Goal: Find specific page/section: Find specific page/section

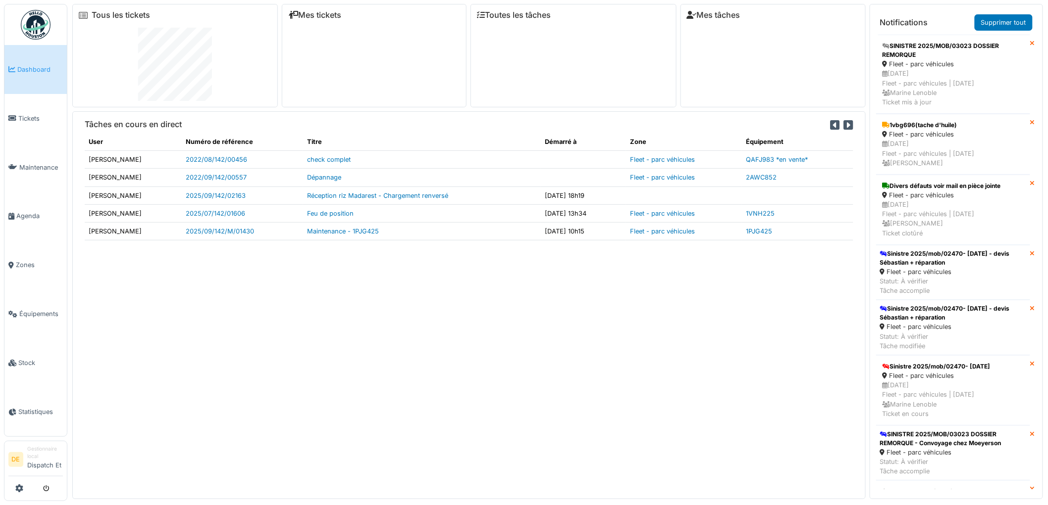
drag, startPoint x: 373, startPoint y: 359, endPoint x: 294, endPoint y: 325, distance: 85.6
click at [372, 358] on div "Tâches en cours en direct User Numéro de référence Titre Démarré à Zone Équipem…" at bounding box center [468, 305] width 793 height 388
click at [36, 310] on span "Équipements" at bounding box center [41, 313] width 44 height 9
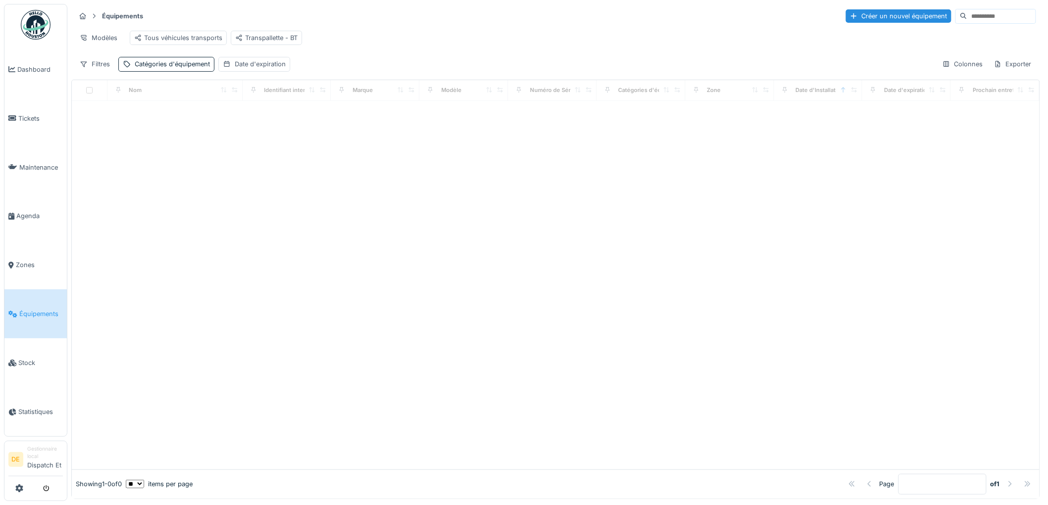
click at [967, 17] on input at bounding box center [1001, 16] width 68 height 14
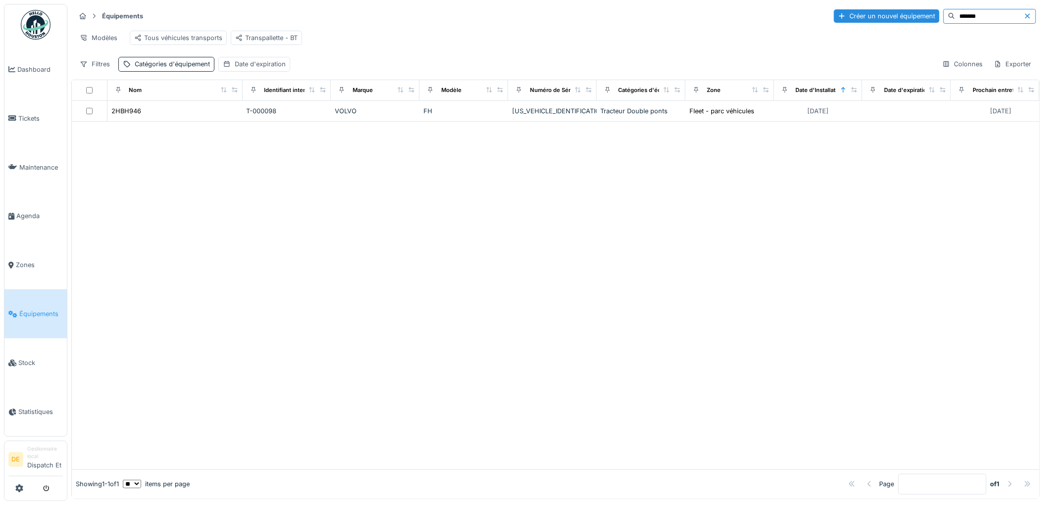
type input "*******"
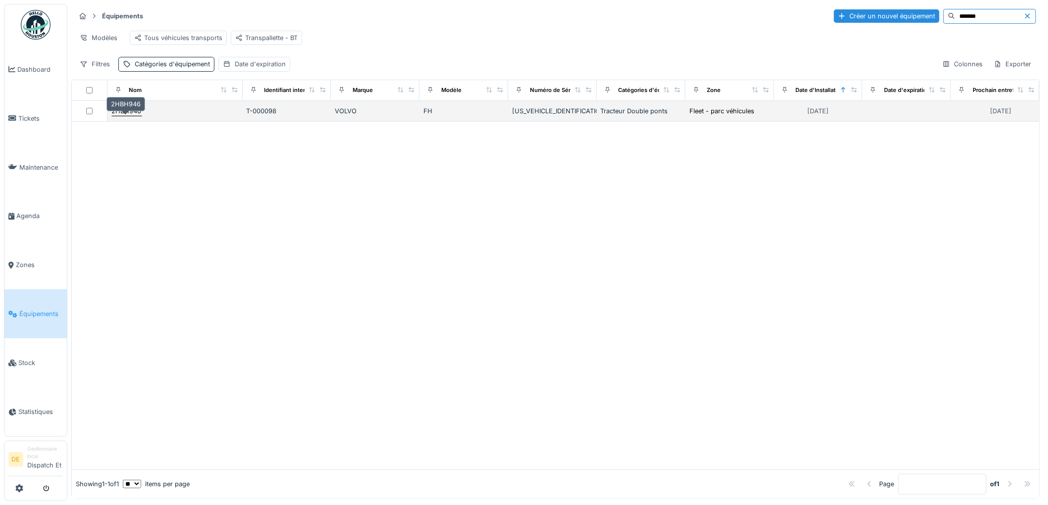
click at [117, 116] on div "2HBH946" at bounding box center [127, 110] width 30 height 9
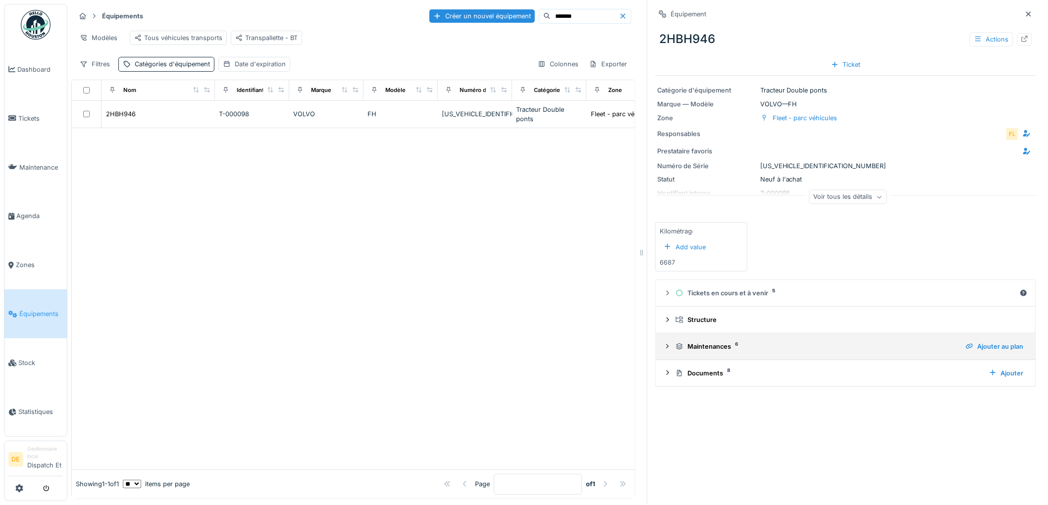
click at [663, 349] on icon at bounding box center [667, 347] width 8 height 6
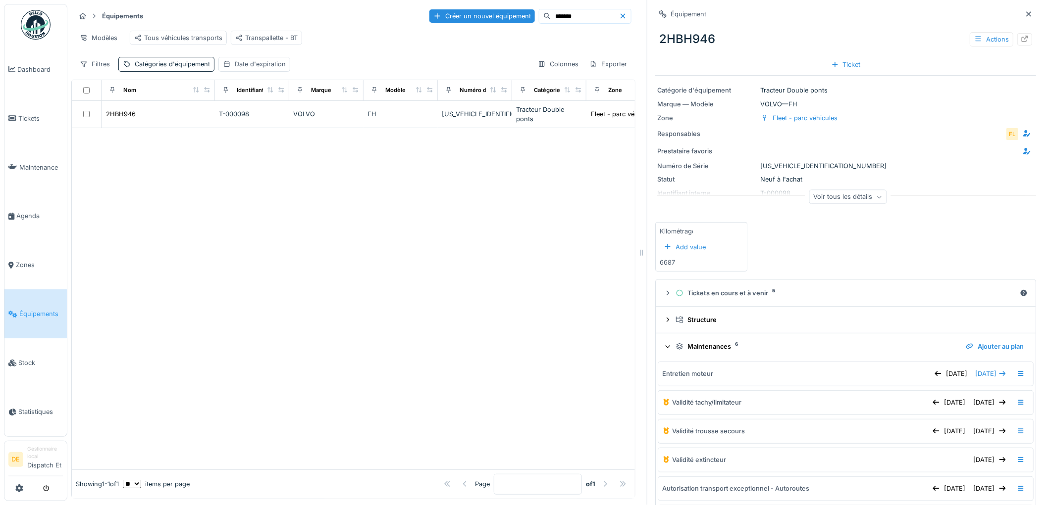
click at [664, 349] on icon at bounding box center [667, 347] width 6 height 8
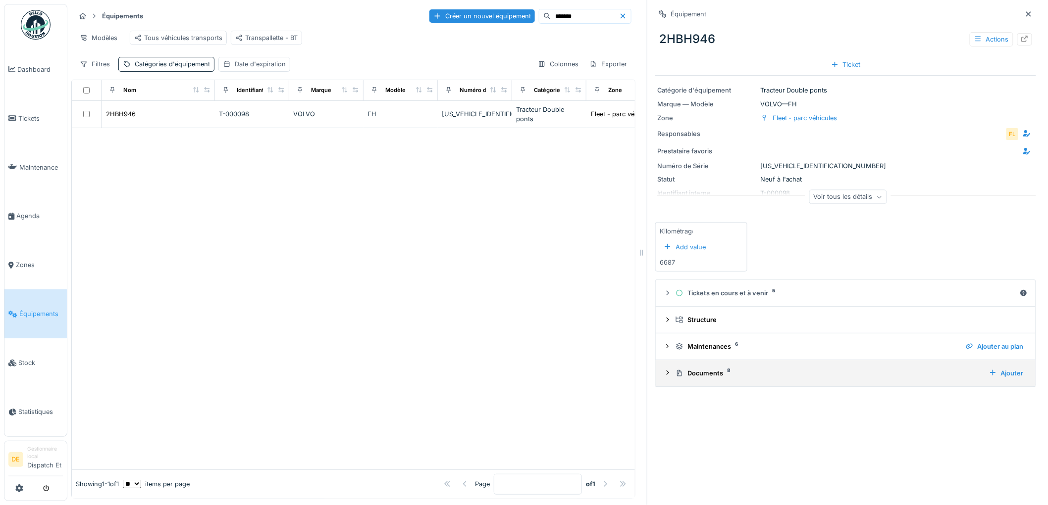
click at [666, 374] on icon at bounding box center [667, 373] width 2 height 4
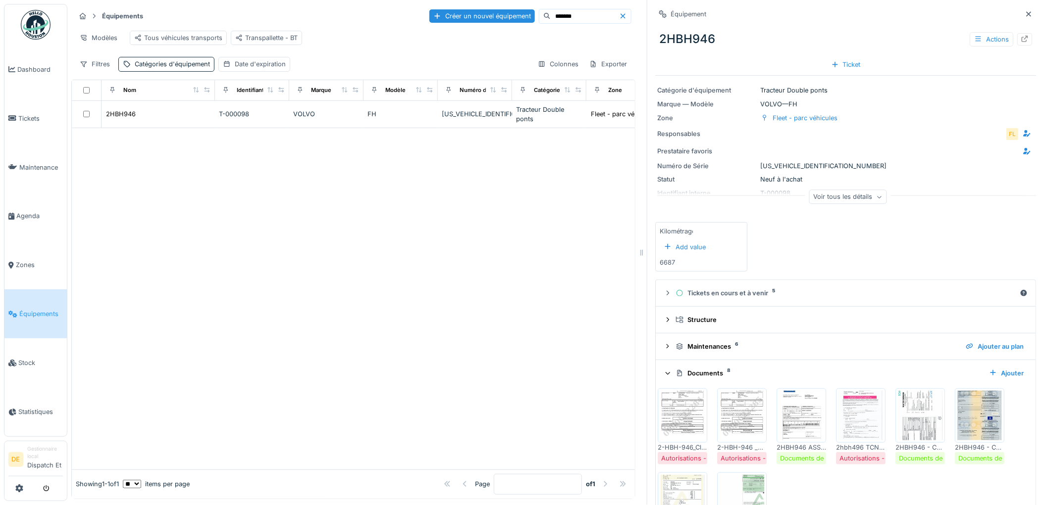
click at [738, 418] on img at bounding box center [741, 416] width 45 height 50
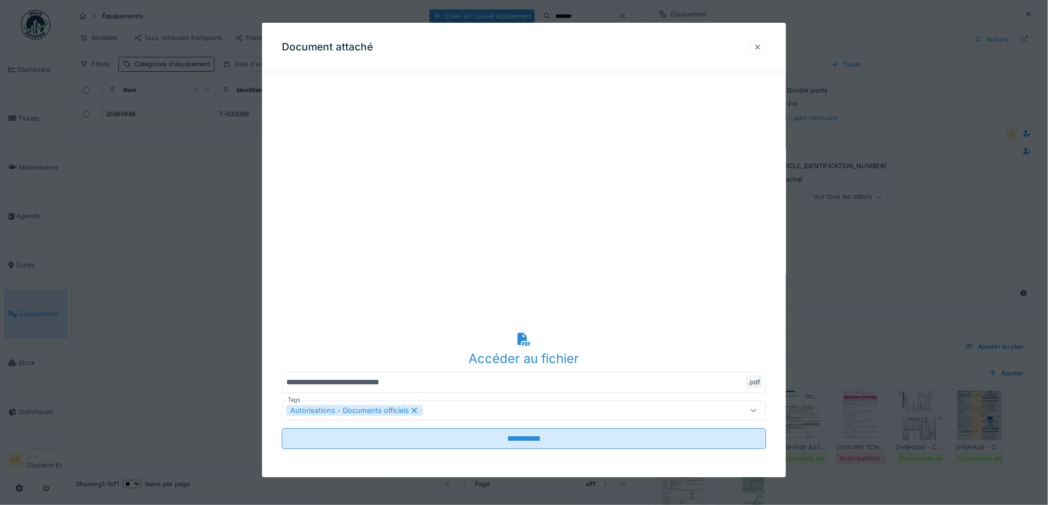
click at [762, 52] on div at bounding box center [757, 47] width 17 height 14
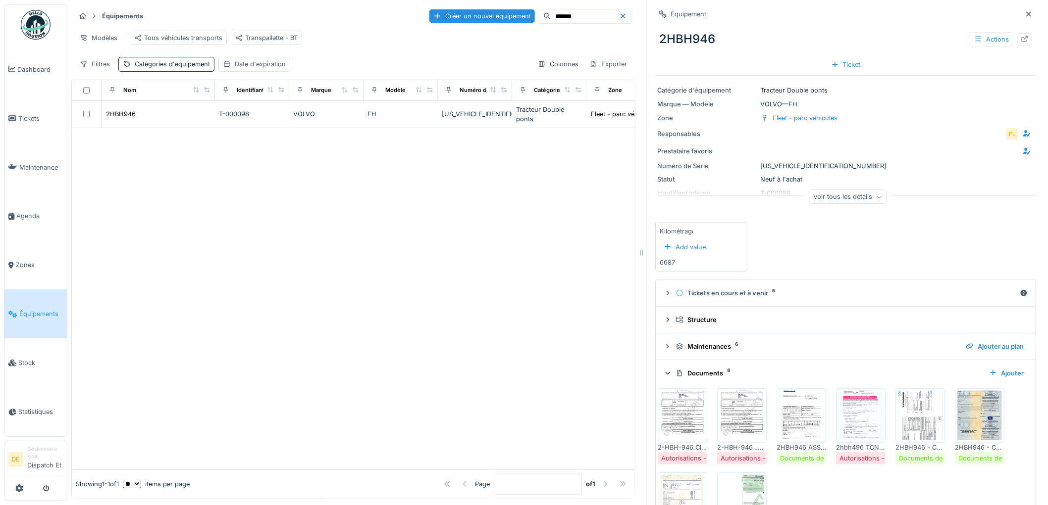
click at [667, 488] on img at bounding box center [682, 500] width 45 height 50
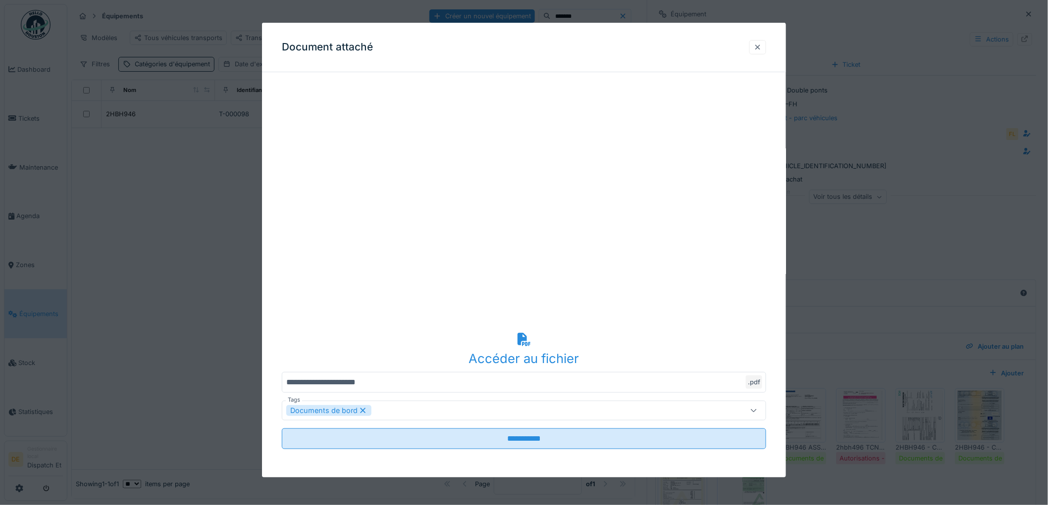
click at [761, 46] on div at bounding box center [757, 47] width 8 height 9
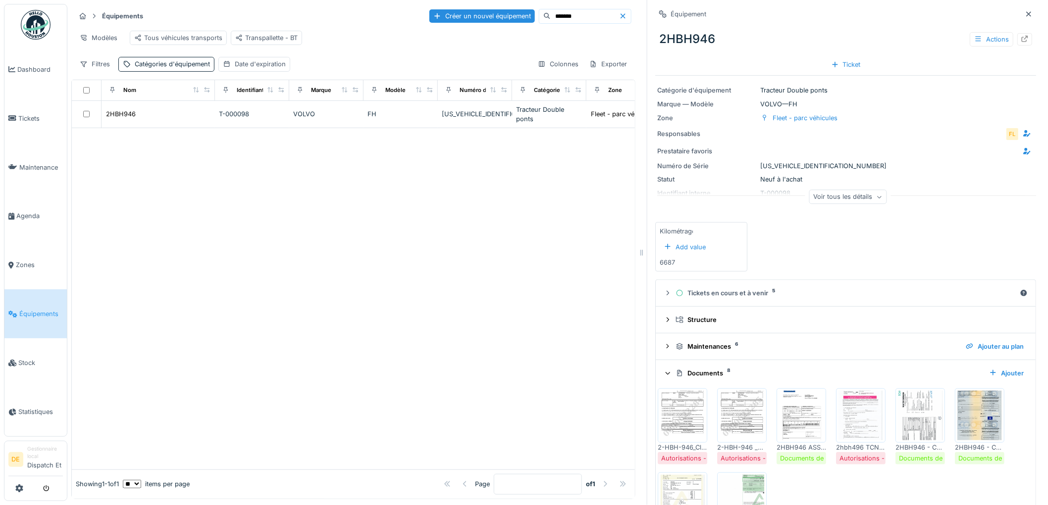
click at [620, 14] on icon at bounding box center [622, 15] width 5 height 5
click at [566, 20] on input at bounding box center [596, 16] width 68 height 14
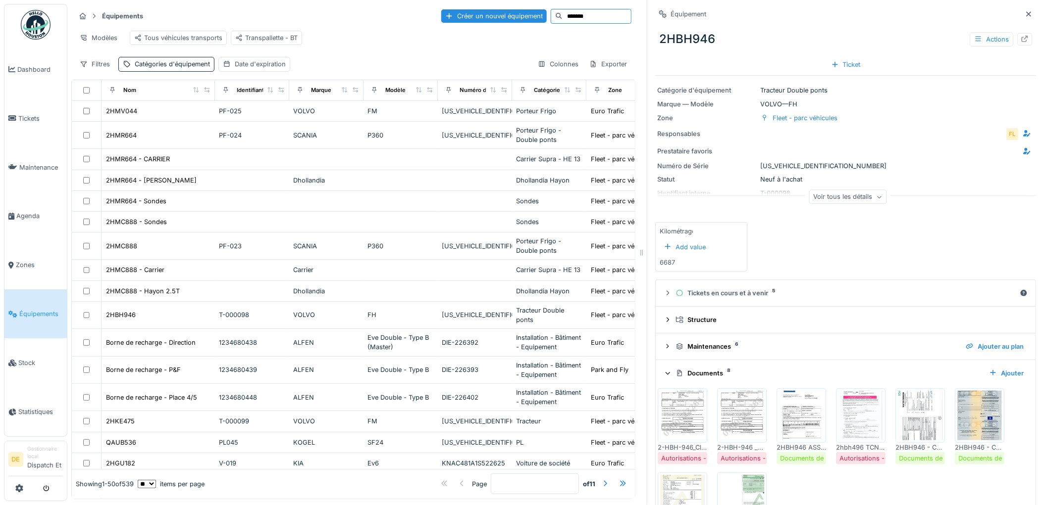
type input "*******"
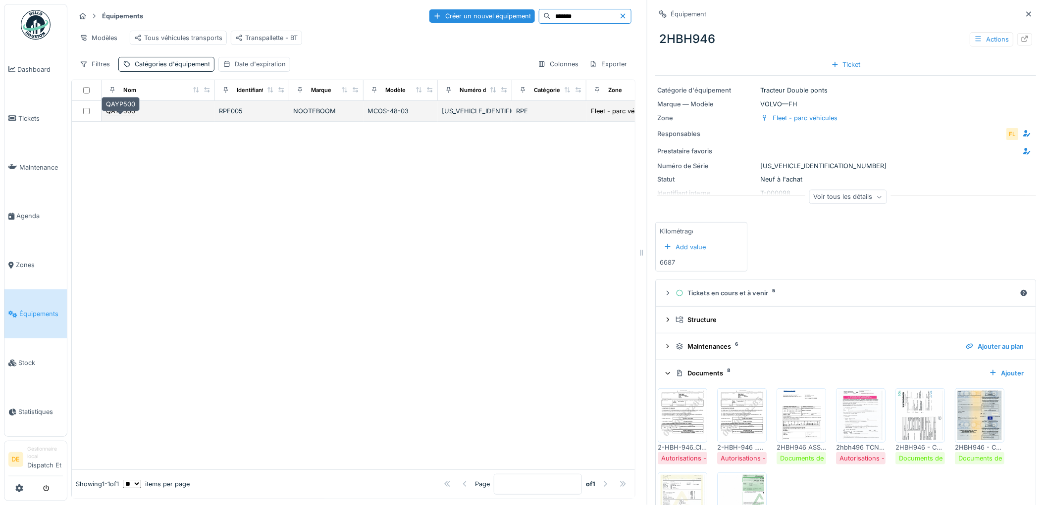
click at [127, 116] on div "QAYP500" at bounding box center [120, 110] width 29 height 9
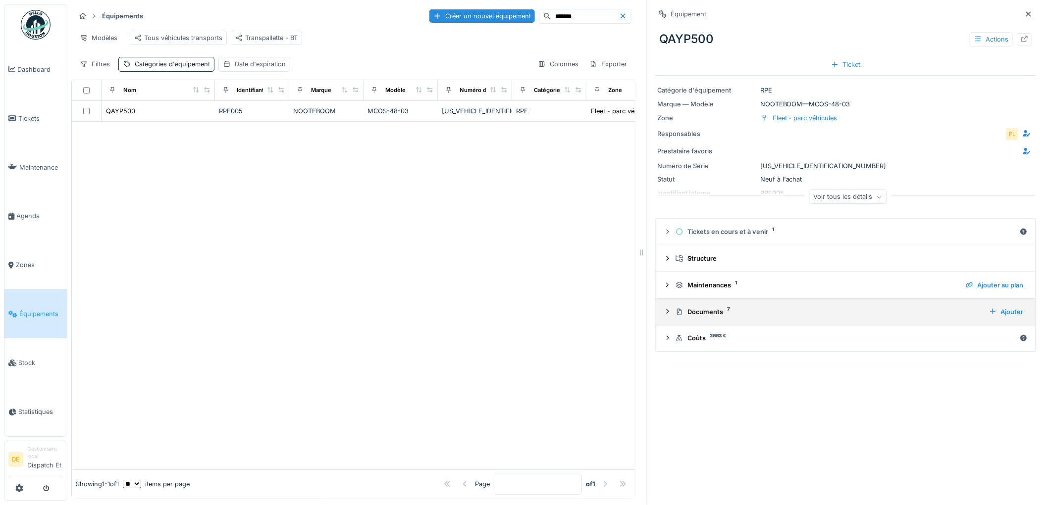
click at [666, 313] on icon at bounding box center [667, 311] width 2 height 4
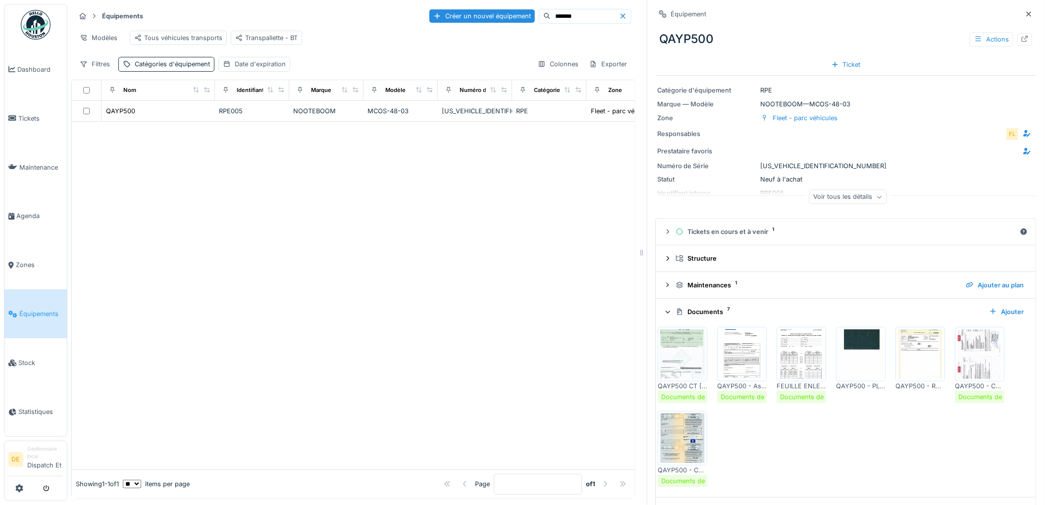
click at [908, 360] on img at bounding box center [920, 355] width 45 height 50
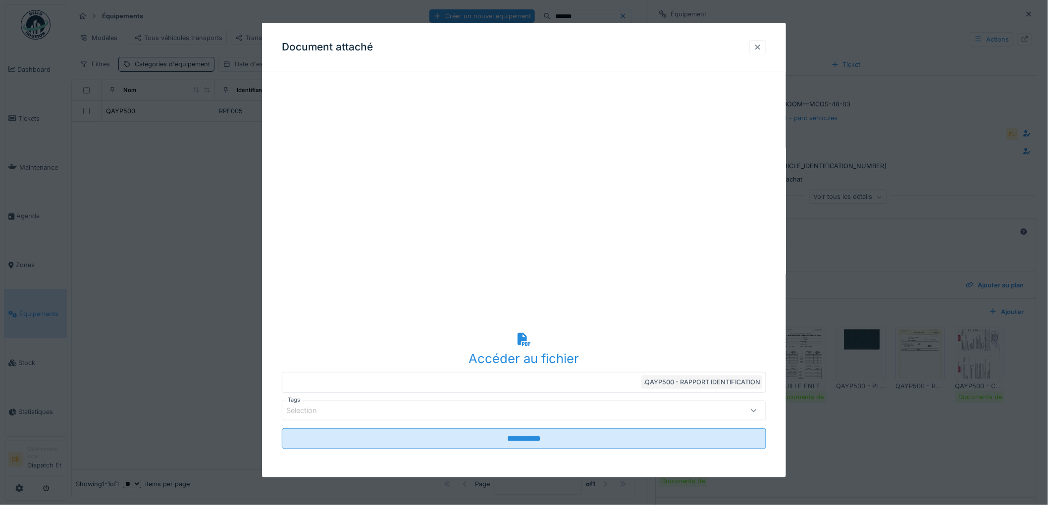
click at [761, 49] on div at bounding box center [757, 47] width 8 height 9
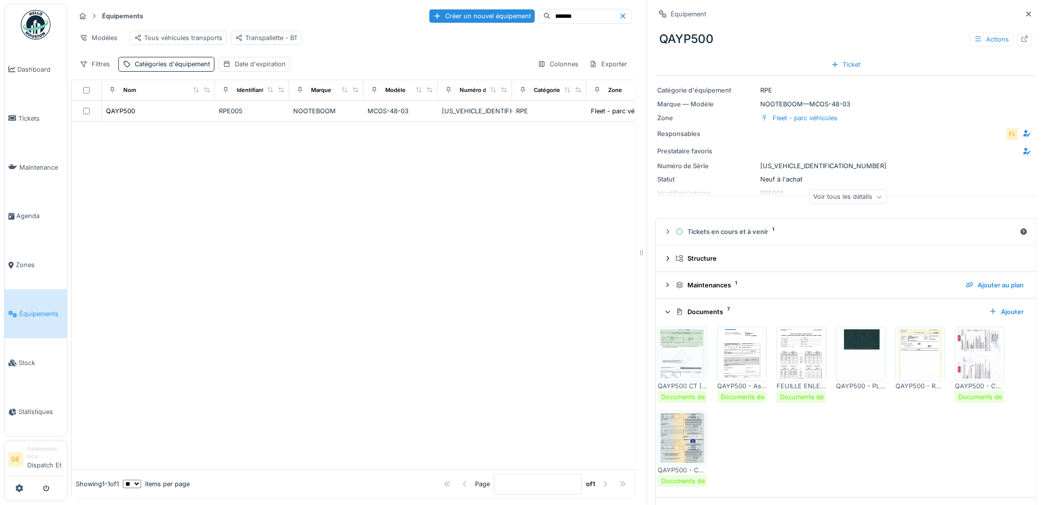
scroll to position [29, 0]
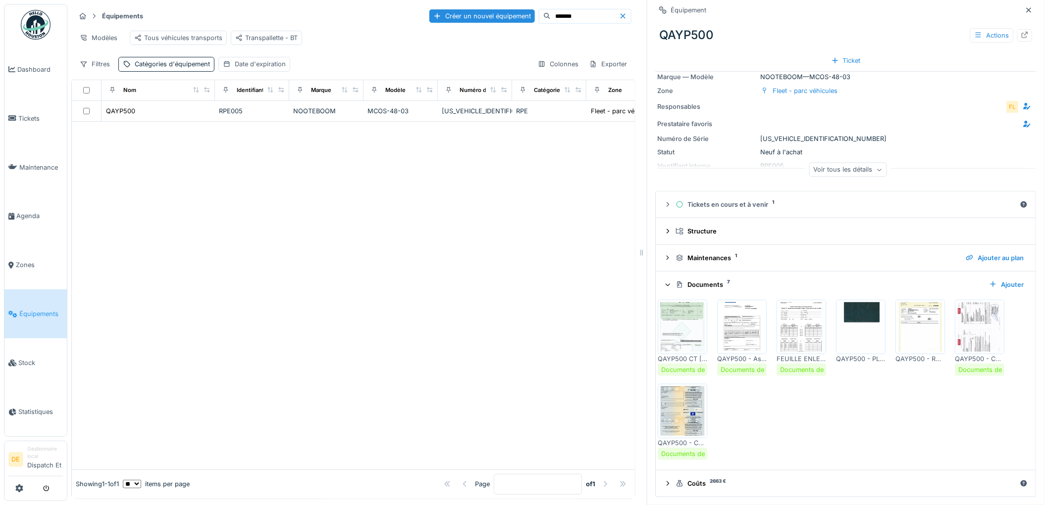
click at [805, 335] on img at bounding box center [801, 327] width 45 height 50
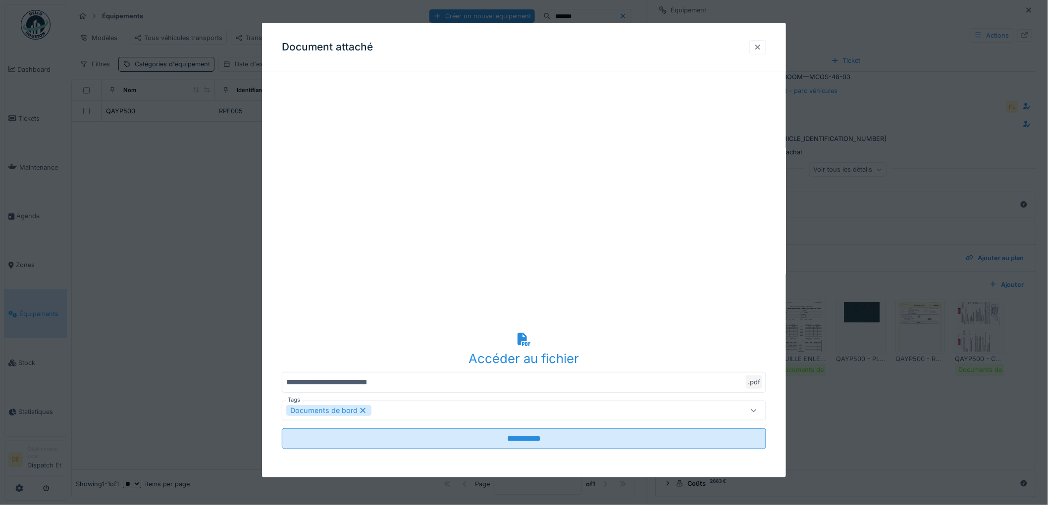
click at [758, 48] on div at bounding box center [757, 47] width 8 height 9
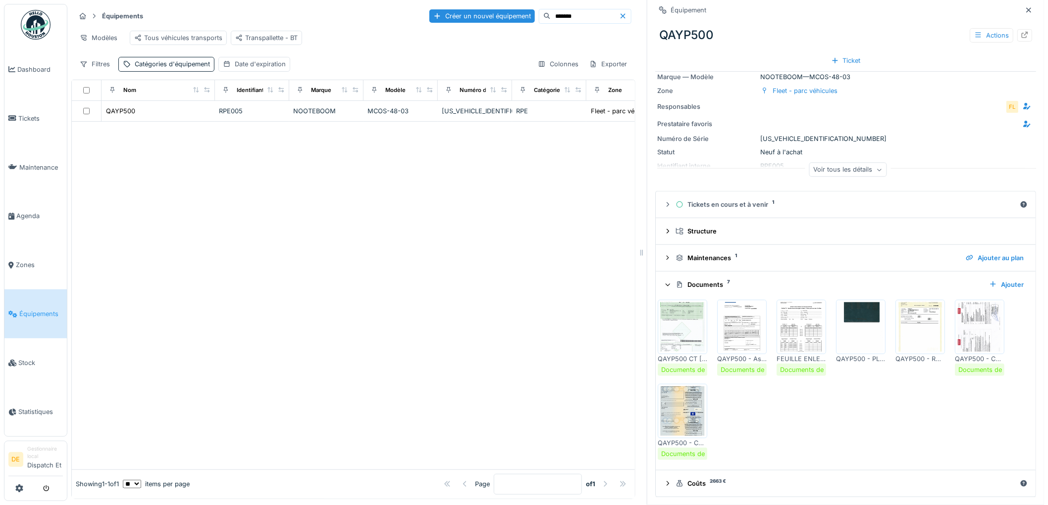
click at [966, 337] on img at bounding box center [979, 327] width 45 height 50
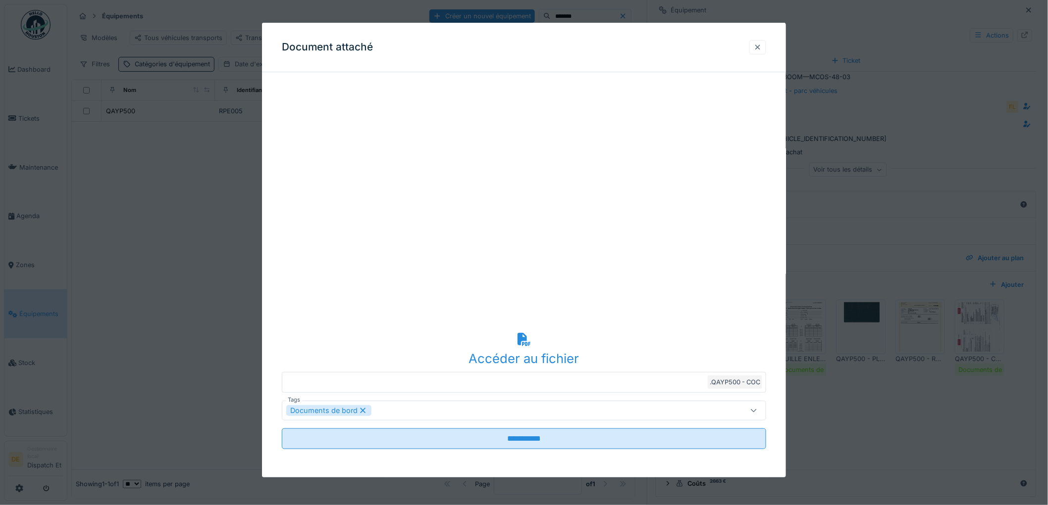
click at [760, 46] on div at bounding box center [757, 47] width 8 height 9
